Goal: Navigation & Orientation: Go to known website

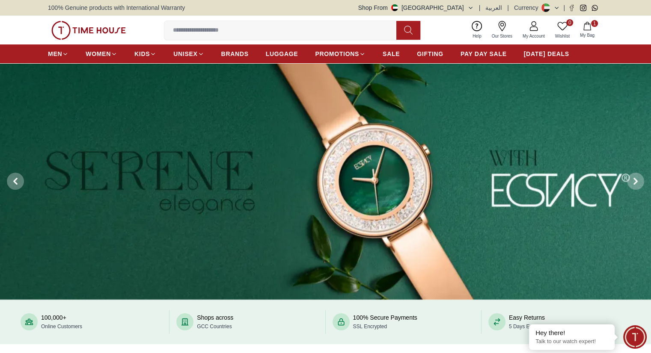
click at [273, 26] on input at bounding box center [283, 30] width 239 height 17
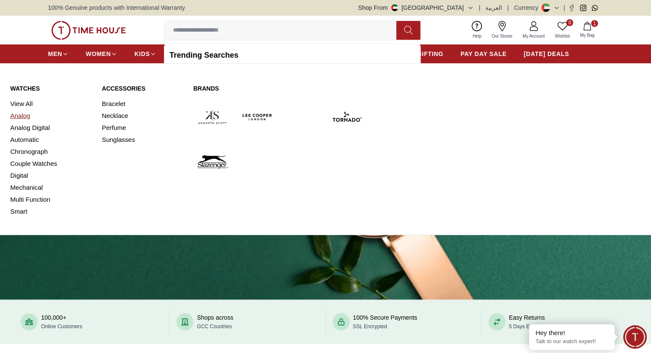
click at [24, 118] on link "Analog" at bounding box center [50, 116] width 81 height 12
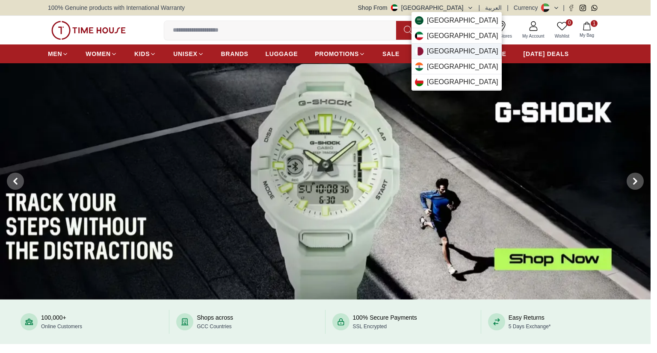
click at [447, 52] on div "Qatar" at bounding box center [456, 51] width 90 height 15
